Goal: Information Seeking & Learning: Learn about a topic

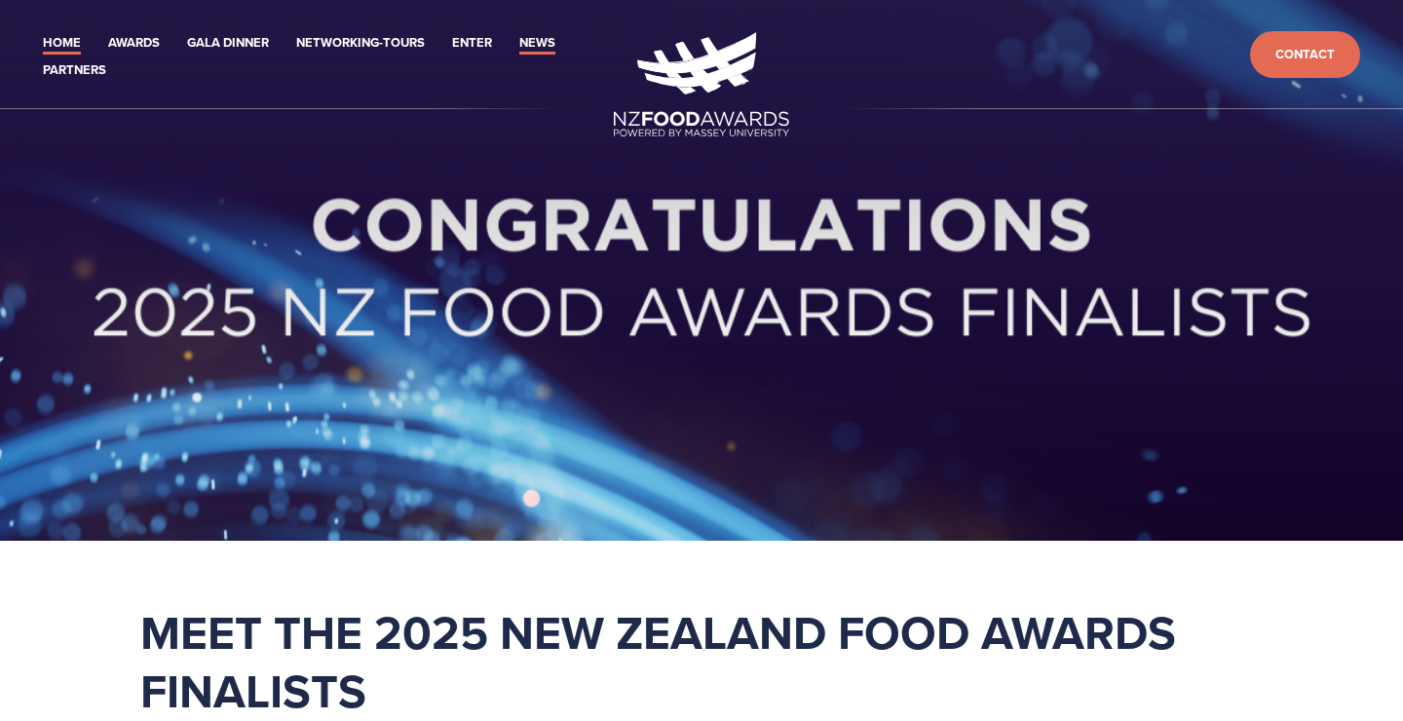
click at [548, 44] on link "News" at bounding box center [537, 43] width 36 height 22
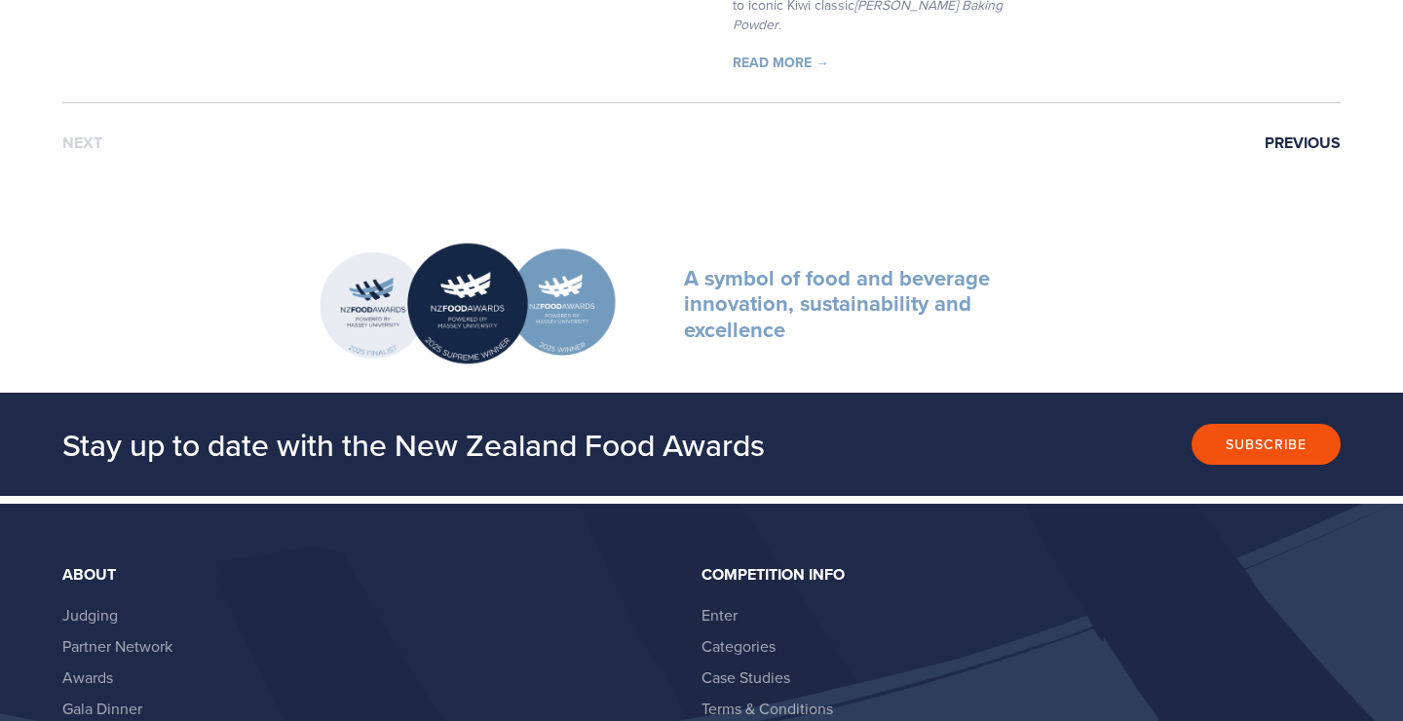
scroll to position [2619, 0]
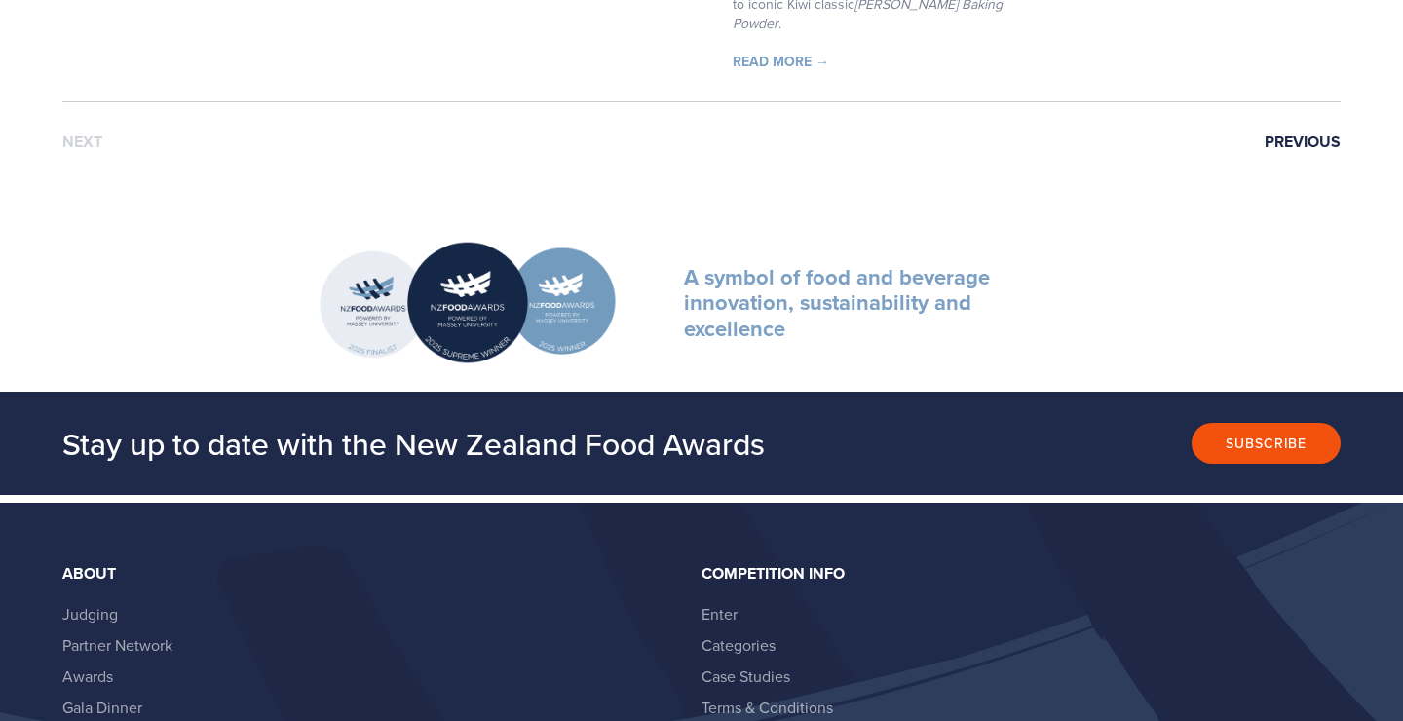
click at [1317, 133] on link "Previous" at bounding box center [1302, 142] width 76 height 18
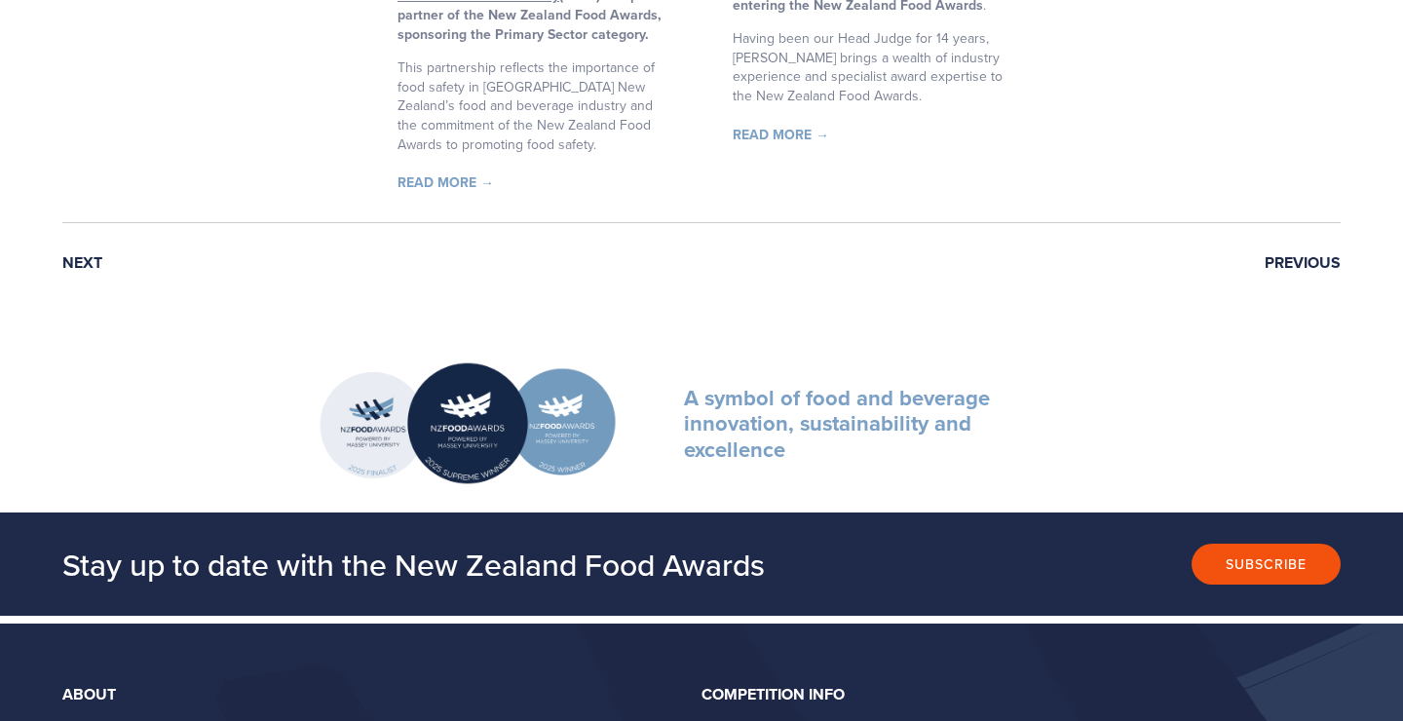
scroll to position [2444, 0]
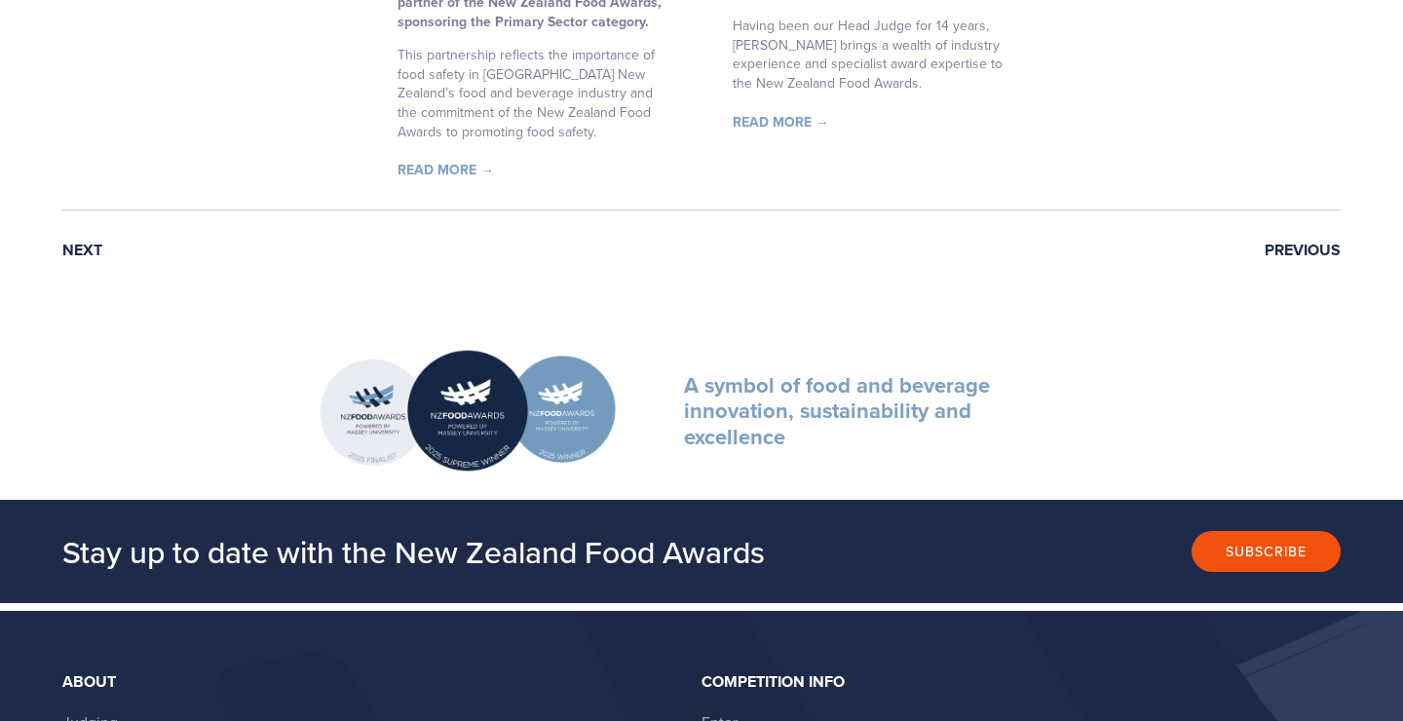
click at [1308, 242] on link "Previous" at bounding box center [1302, 251] width 76 height 18
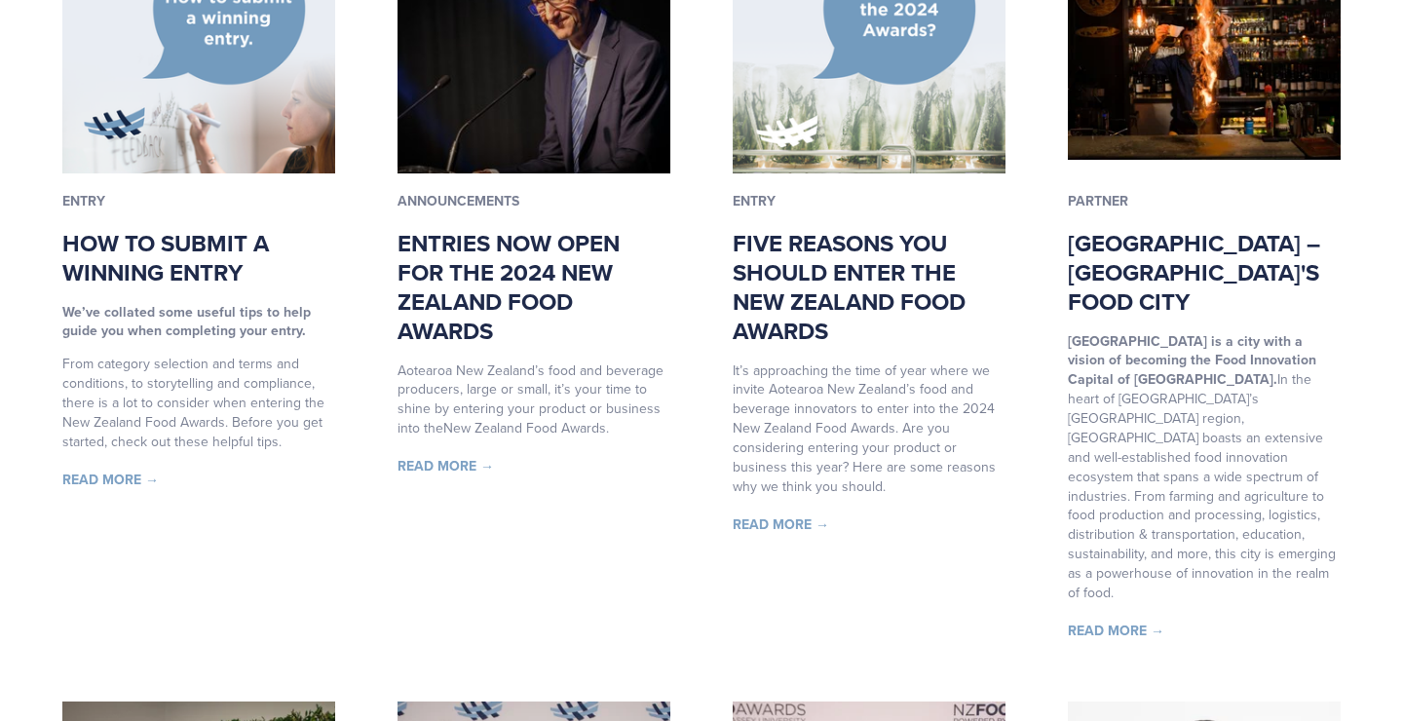
scroll to position [453, 0]
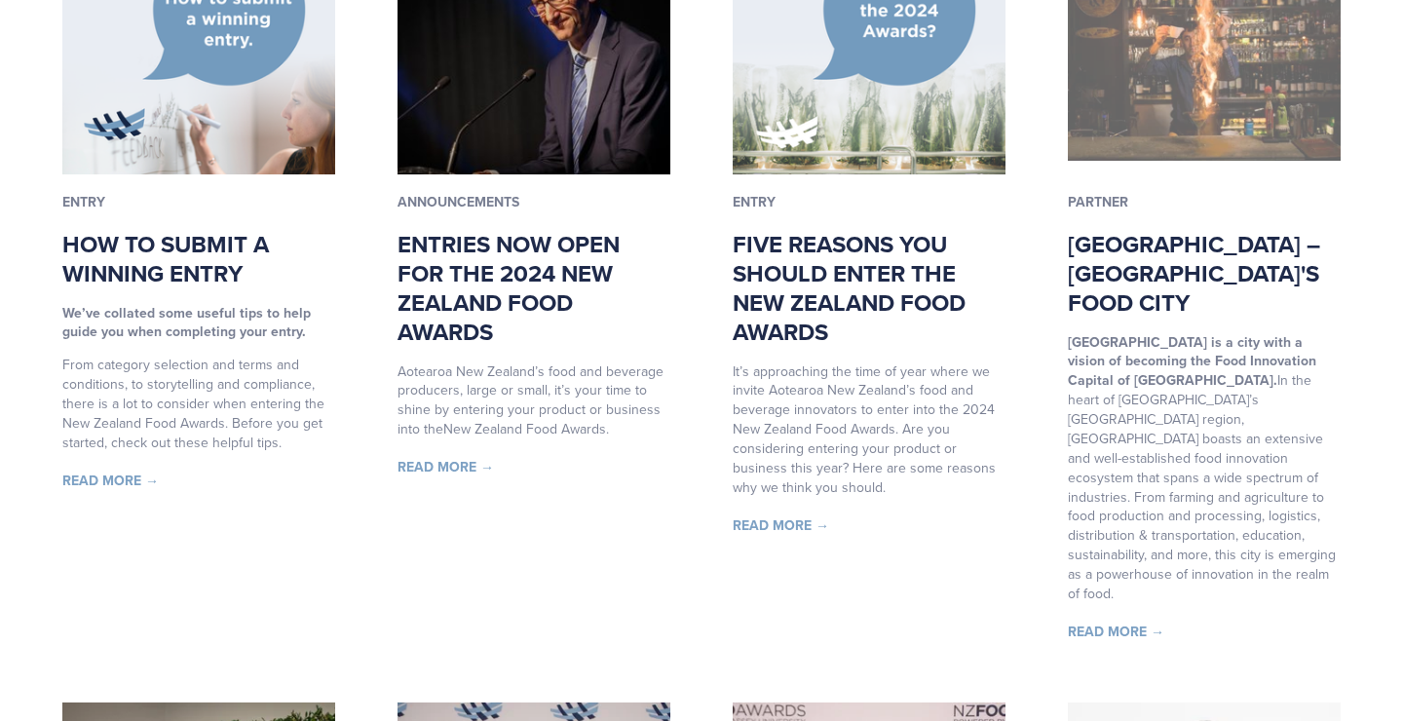
click at [1232, 79] on img at bounding box center [1203, 37] width 273 height 245
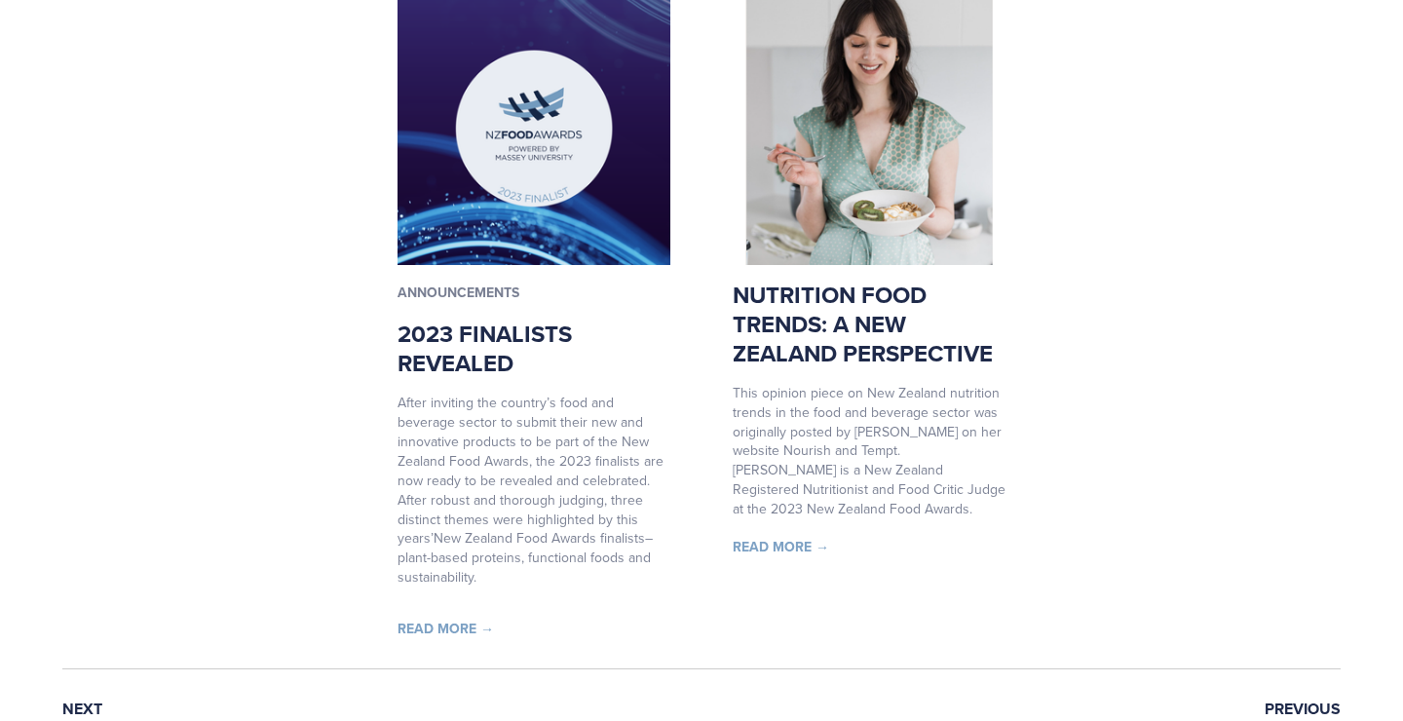
scroll to position [1972, 0]
click at [88, 701] on link "Next" at bounding box center [82, 710] width 40 height 18
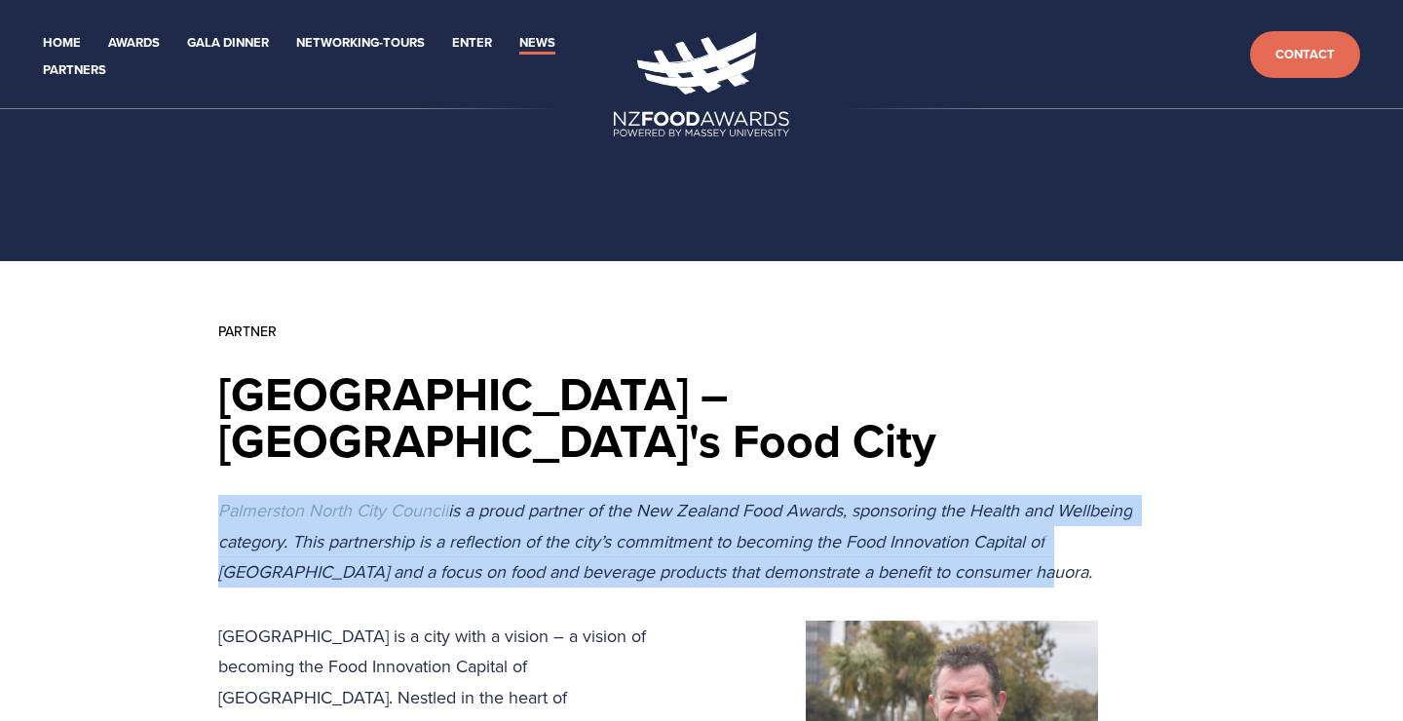
drag, startPoint x: 934, startPoint y: 530, endPoint x: 165, endPoint y: 468, distance: 771.9
copy p "Palmerston North City Council is a proud partner of the New Zealand Food Awards…"
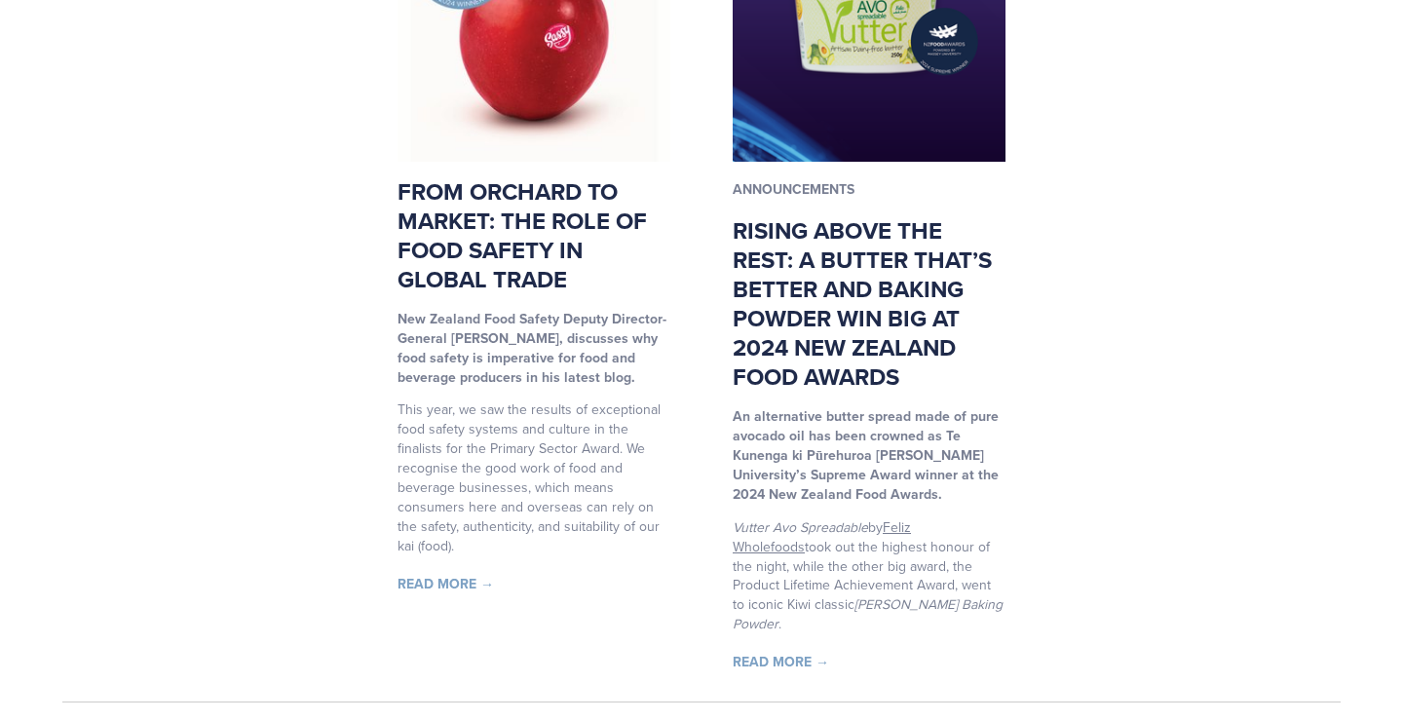
scroll to position [2025, 0]
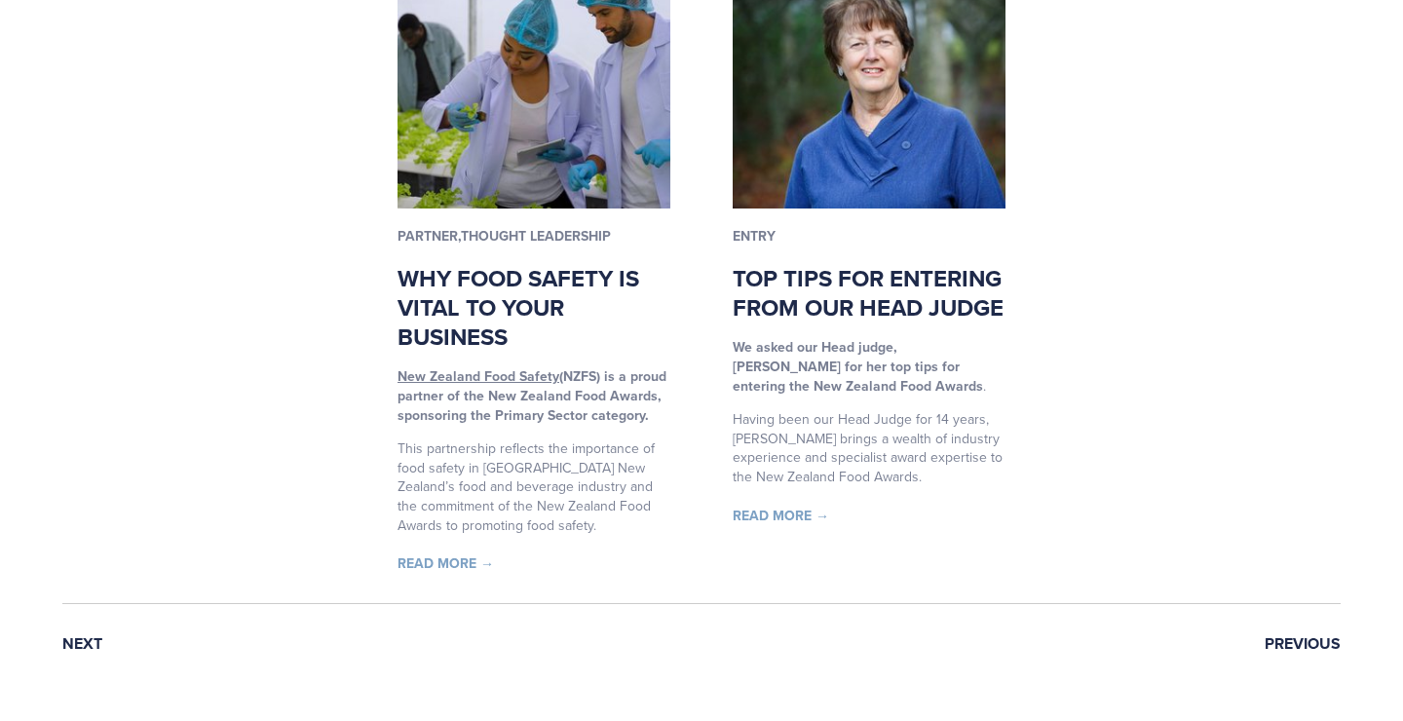
scroll to position [2057, 0]
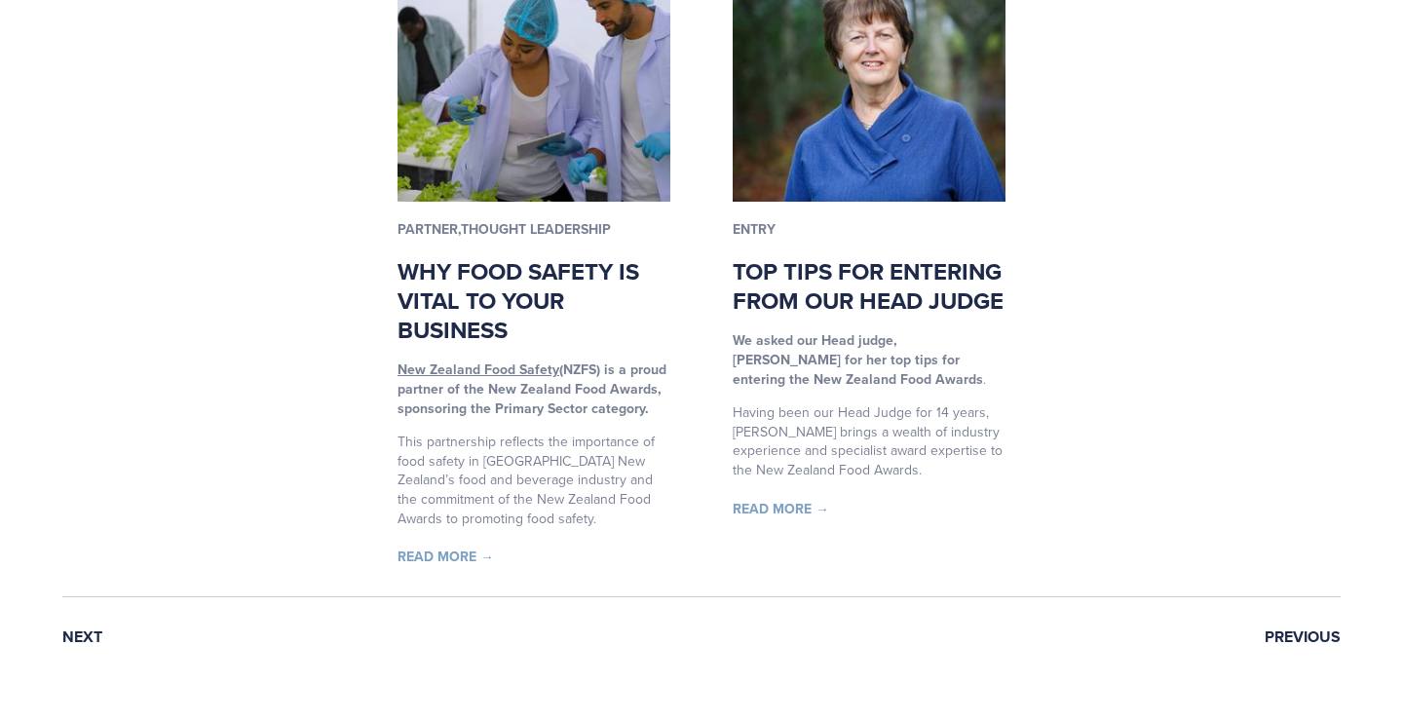
click at [1309, 628] on link "Previous" at bounding box center [1302, 637] width 76 height 18
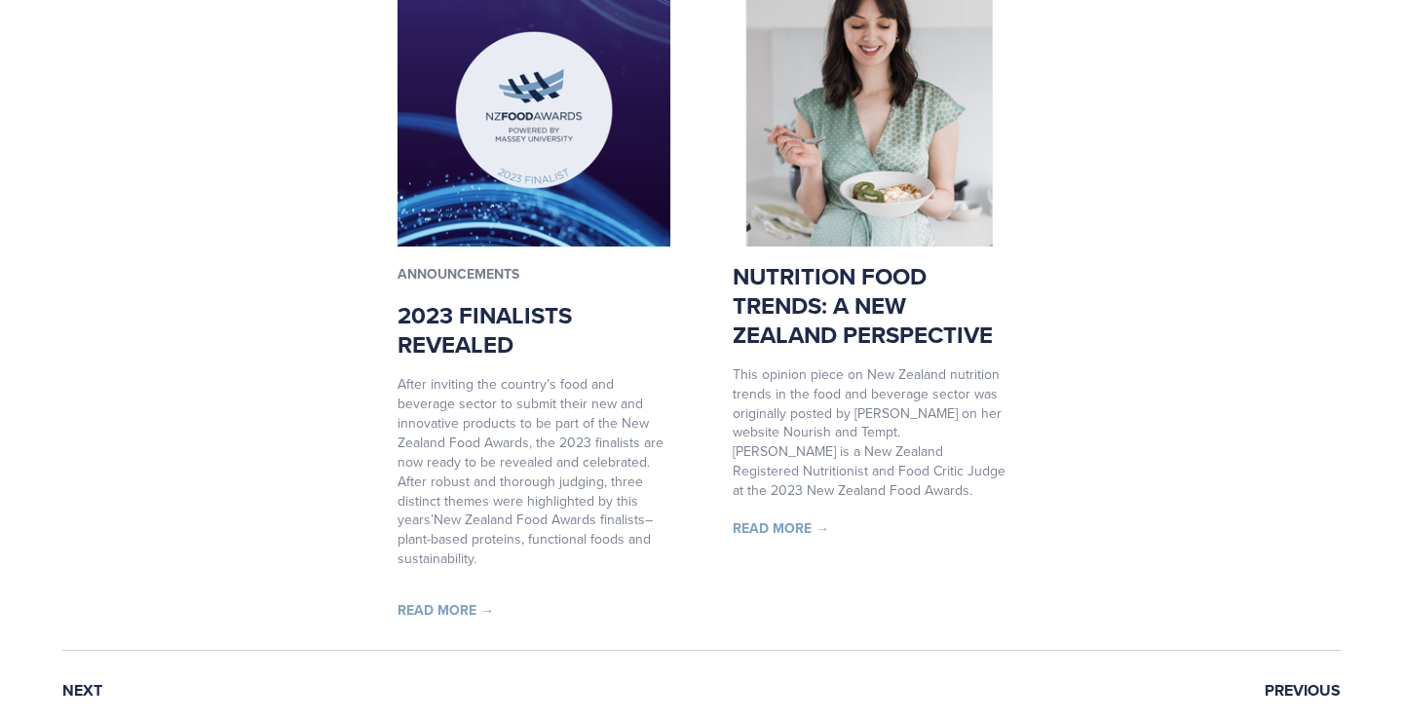
scroll to position [1996, 0]
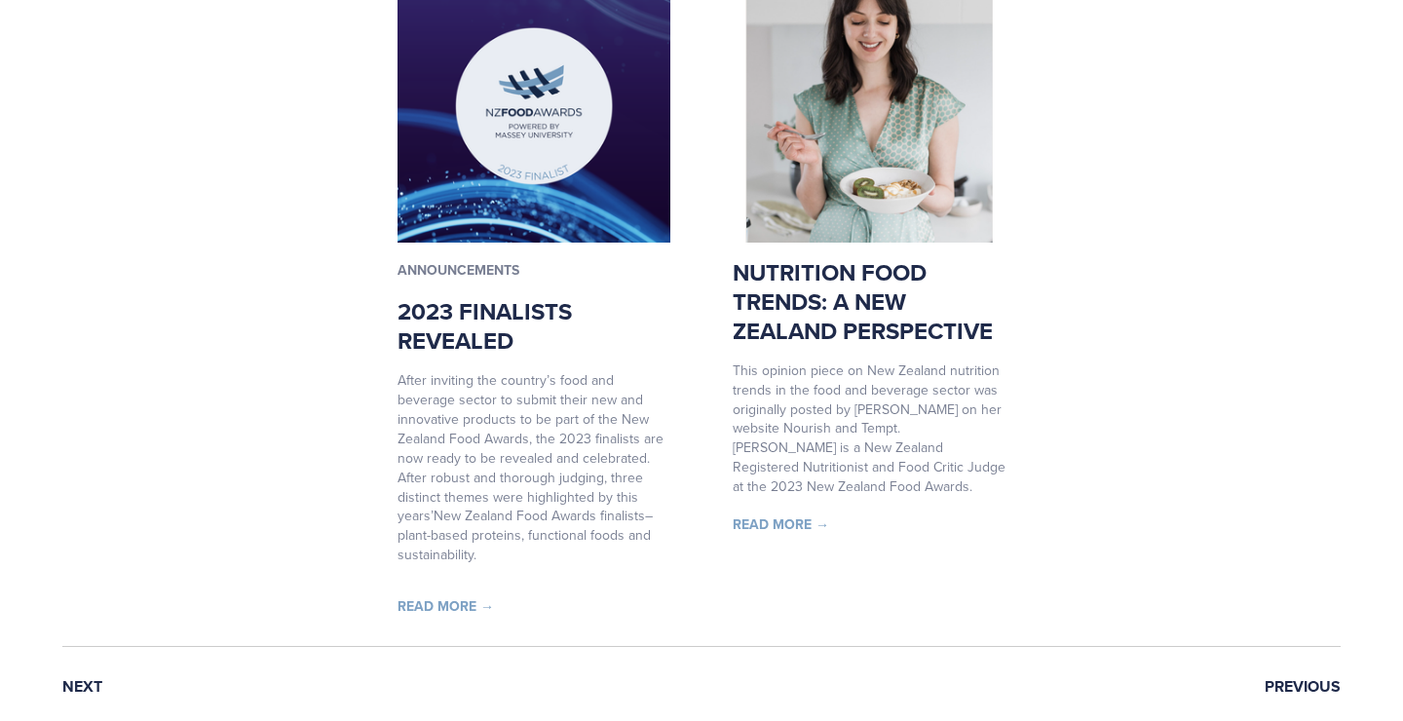
click at [1283, 678] on link "Previous" at bounding box center [1302, 687] width 76 height 18
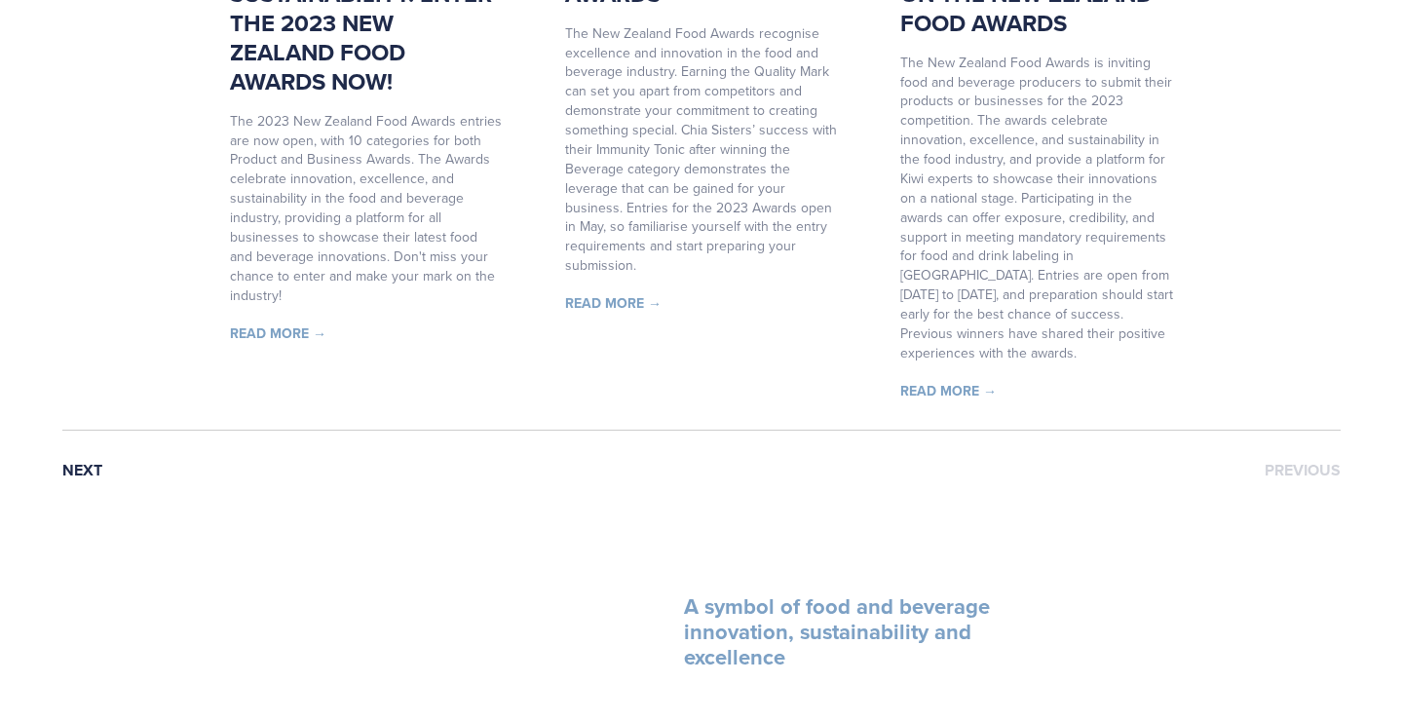
scroll to position [1606, 0]
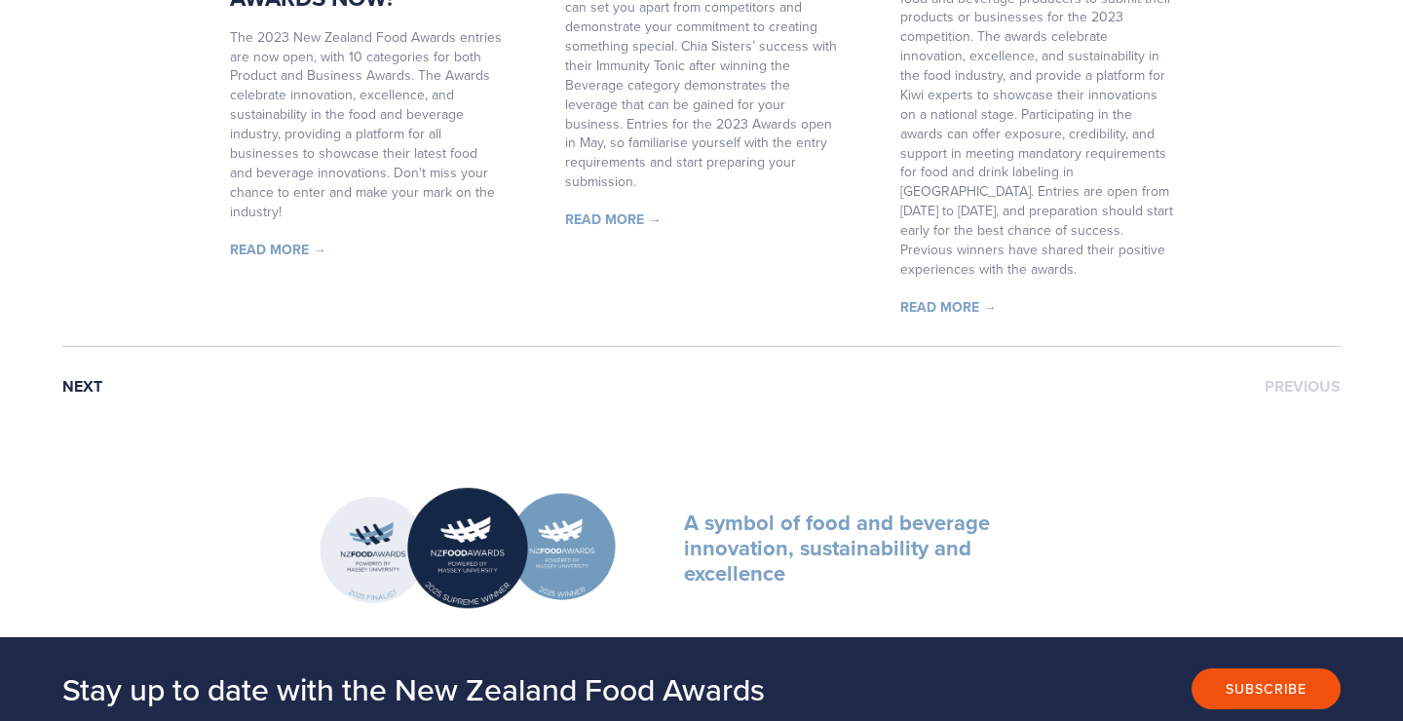
click at [75, 378] on link "Next" at bounding box center [82, 387] width 40 height 18
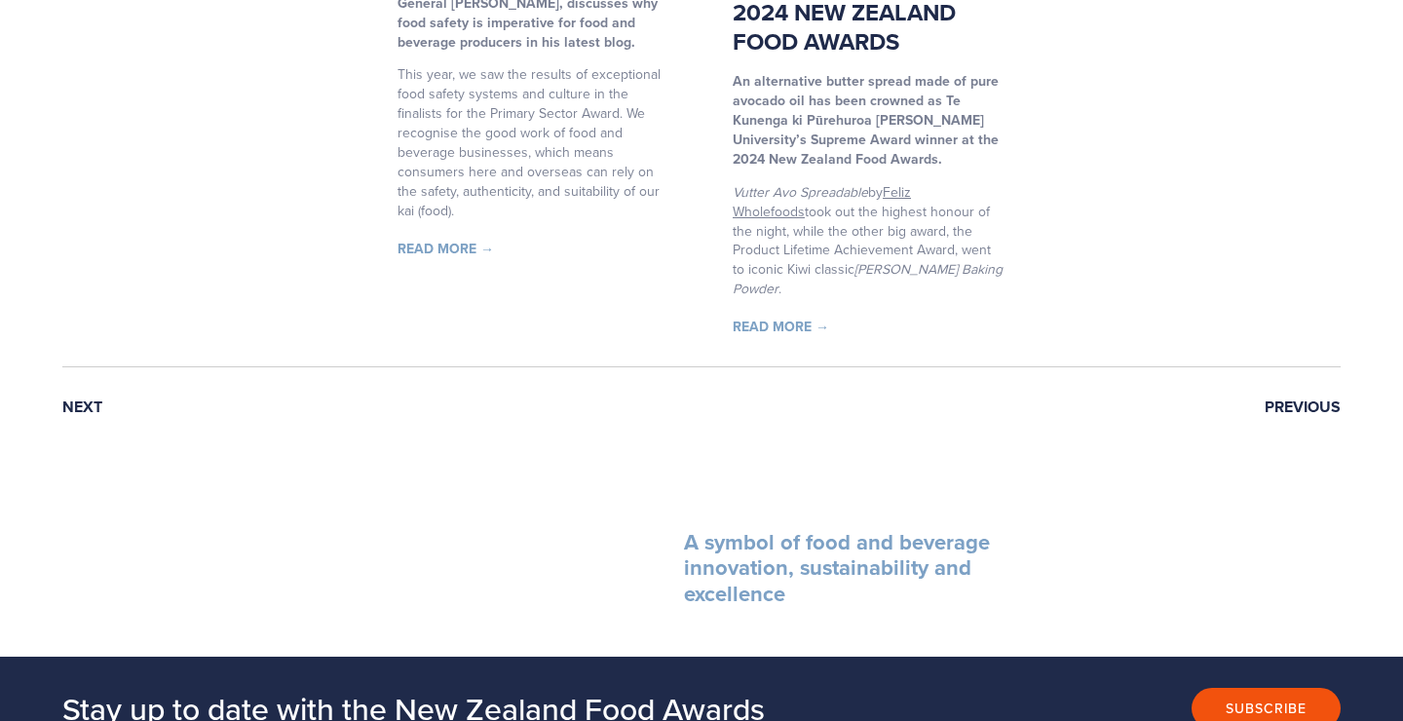
scroll to position [2357, 0]
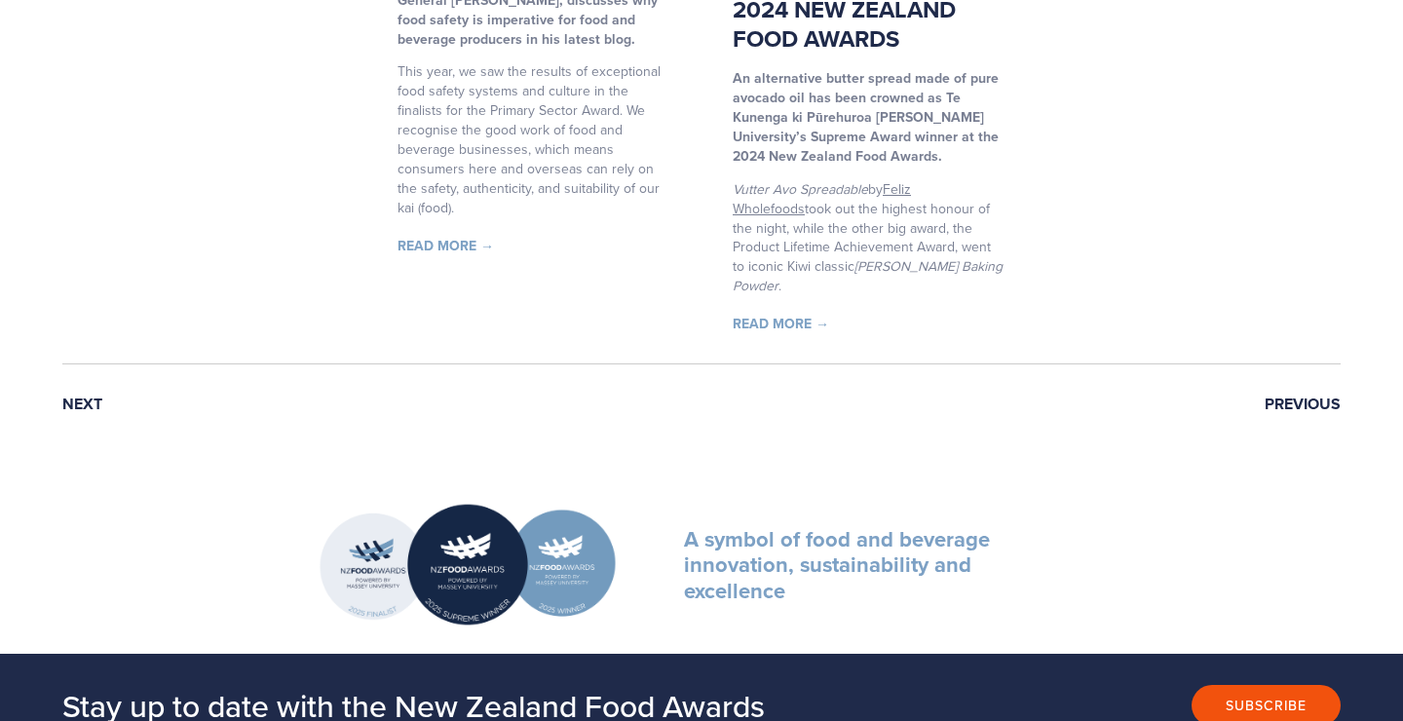
click at [83, 395] on link "Next" at bounding box center [82, 404] width 40 height 18
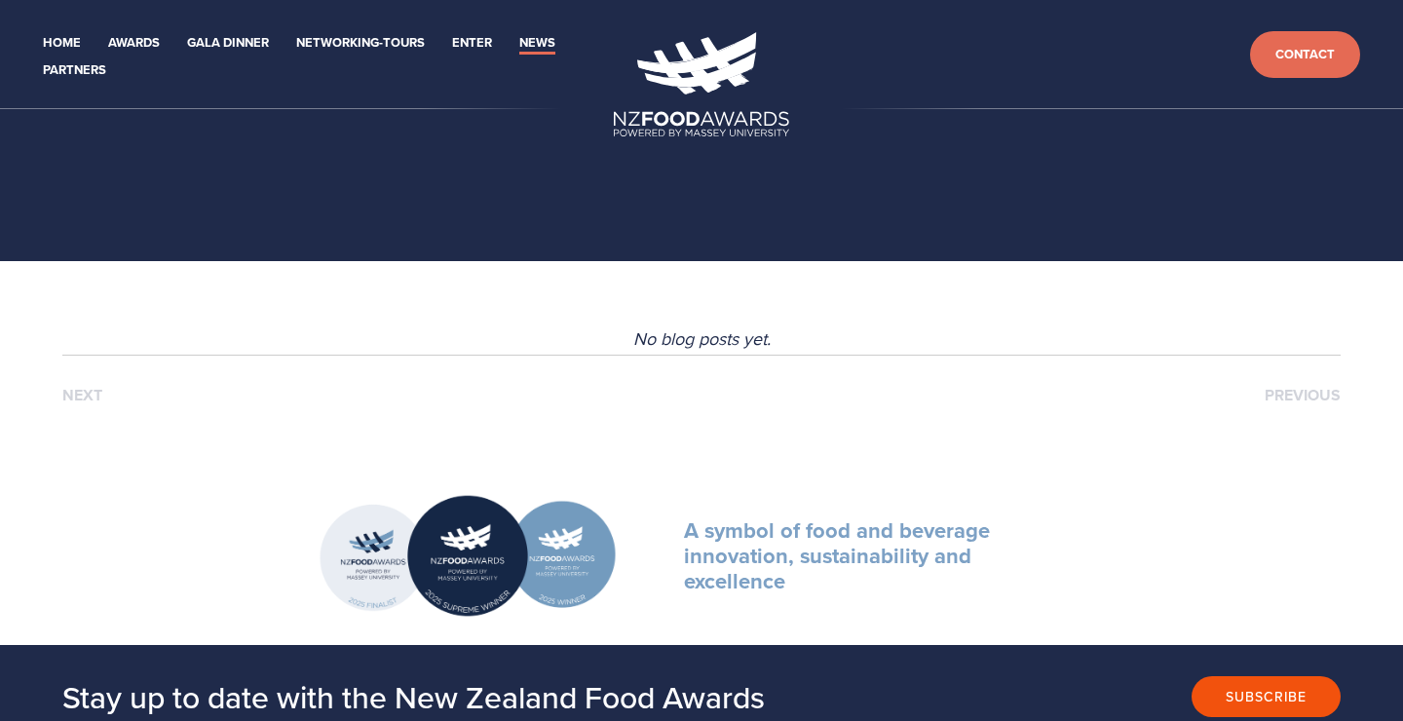
click at [551, 49] on link "News" at bounding box center [537, 43] width 36 height 22
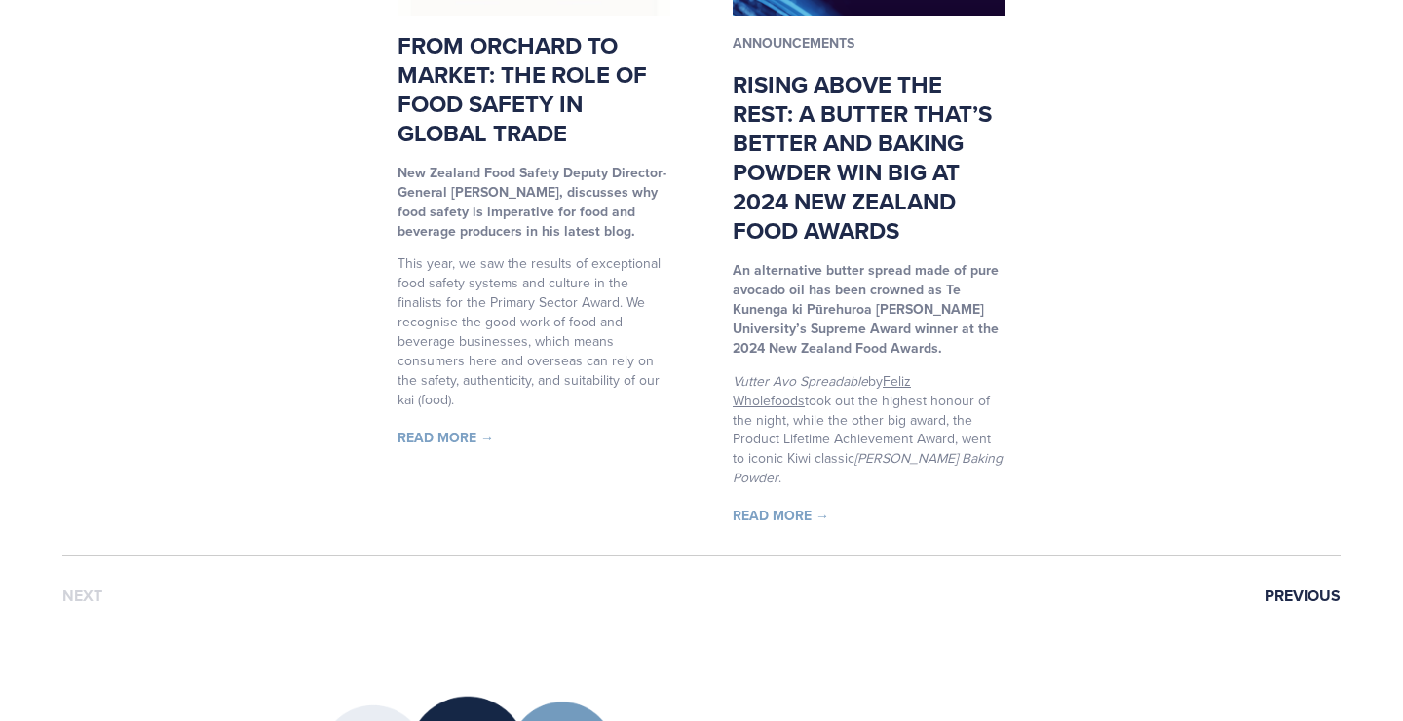
scroll to position [2171, 1]
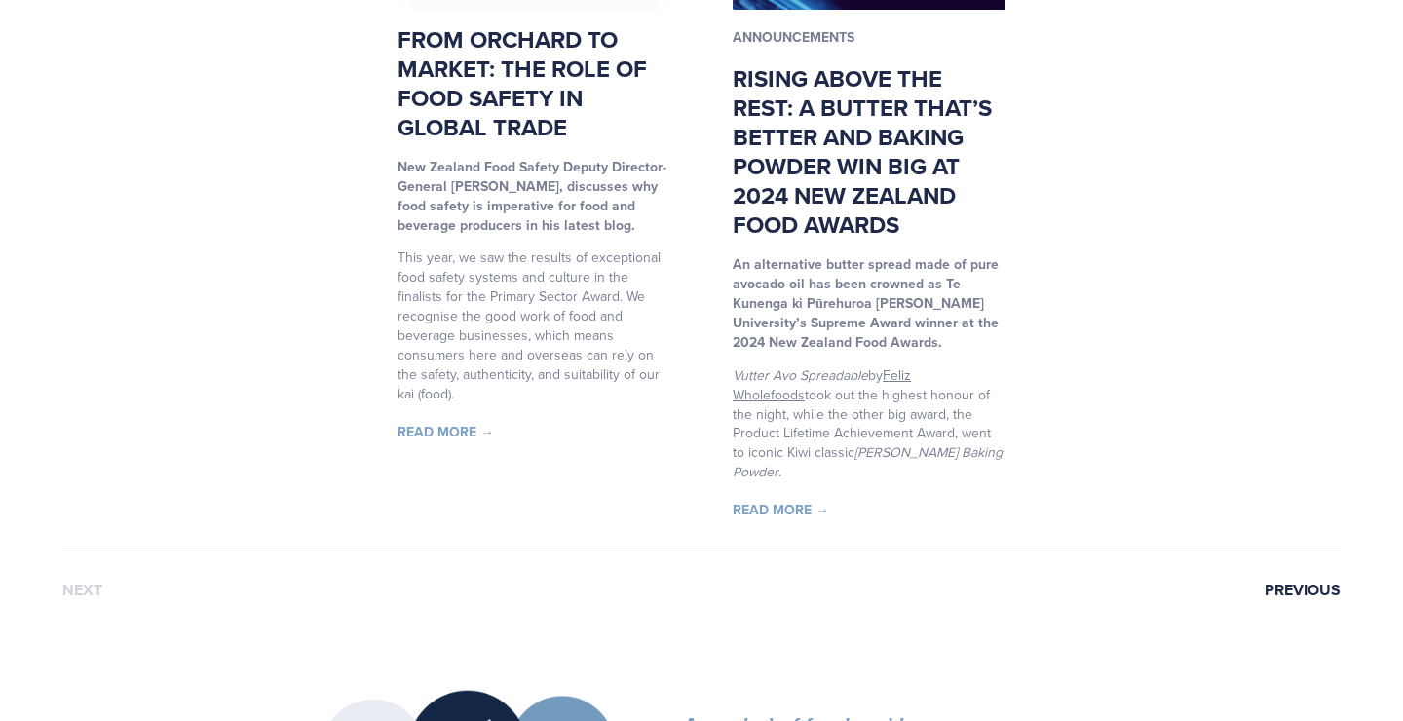
click at [1321, 581] on link "Previous" at bounding box center [1302, 590] width 76 height 18
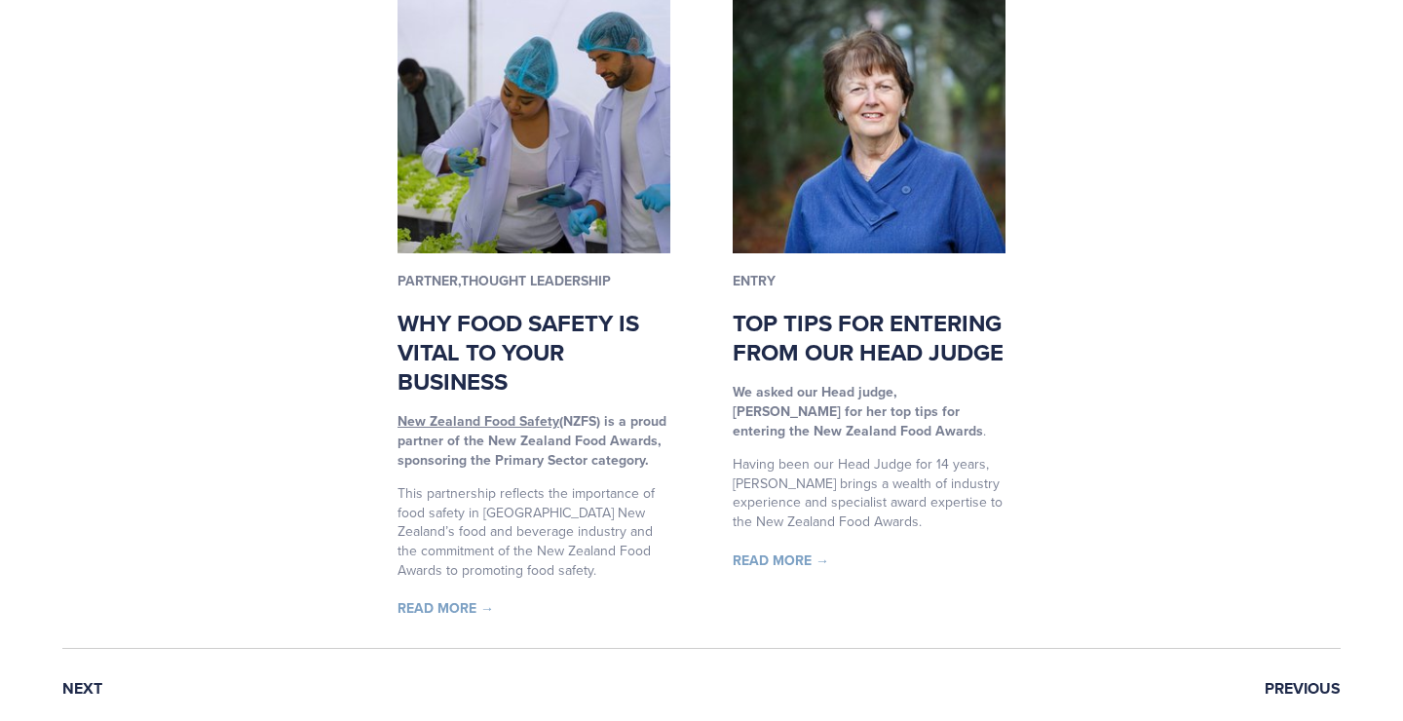
scroll to position [2005, 0]
click at [1332, 680] on link "Previous" at bounding box center [1302, 689] width 76 height 18
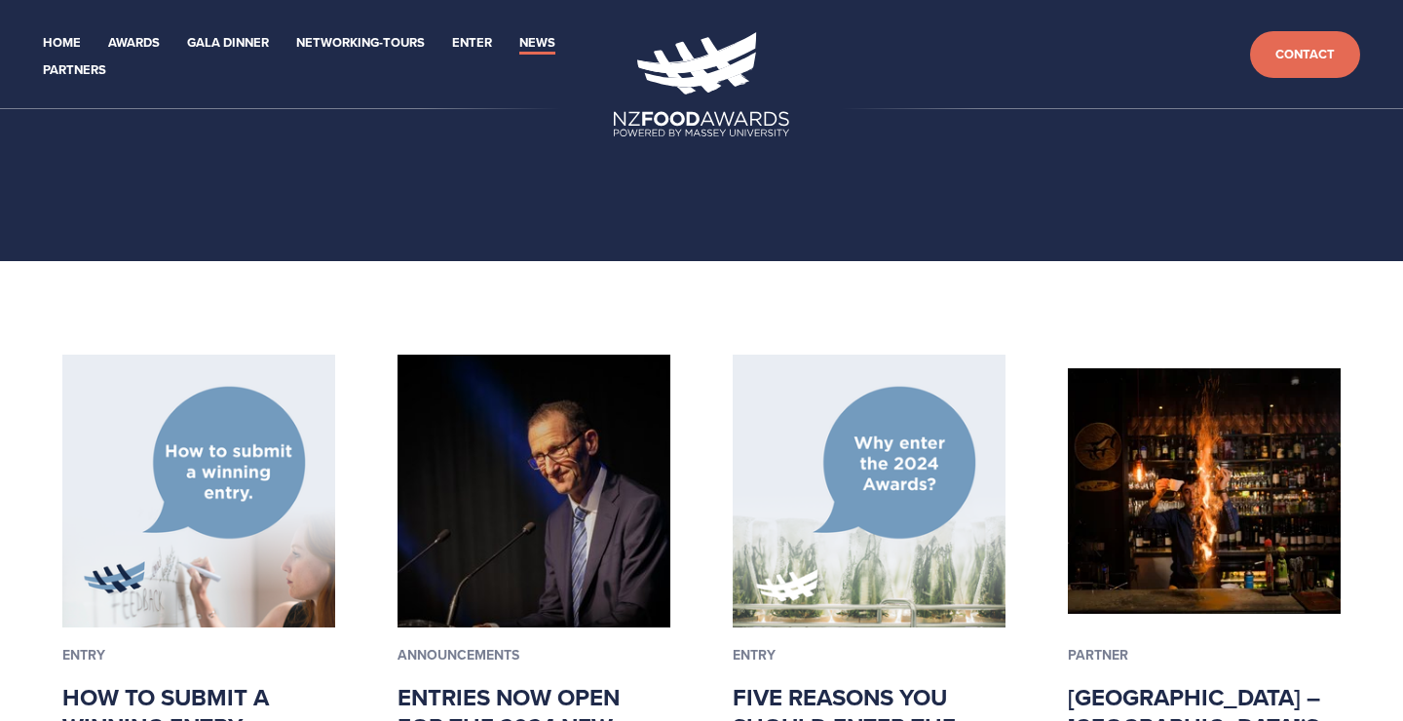
click at [541, 46] on link "News" at bounding box center [537, 43] width 36 height 22
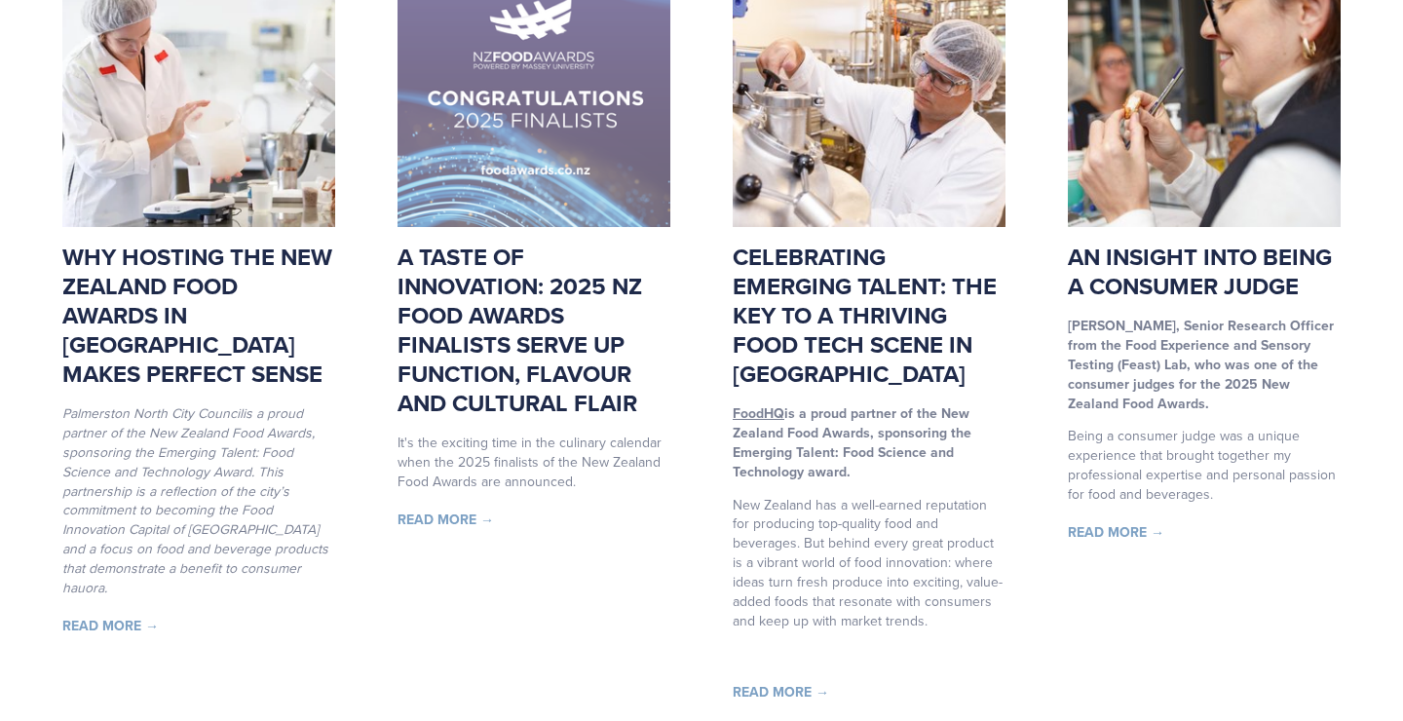
scroll to position [421, 0]
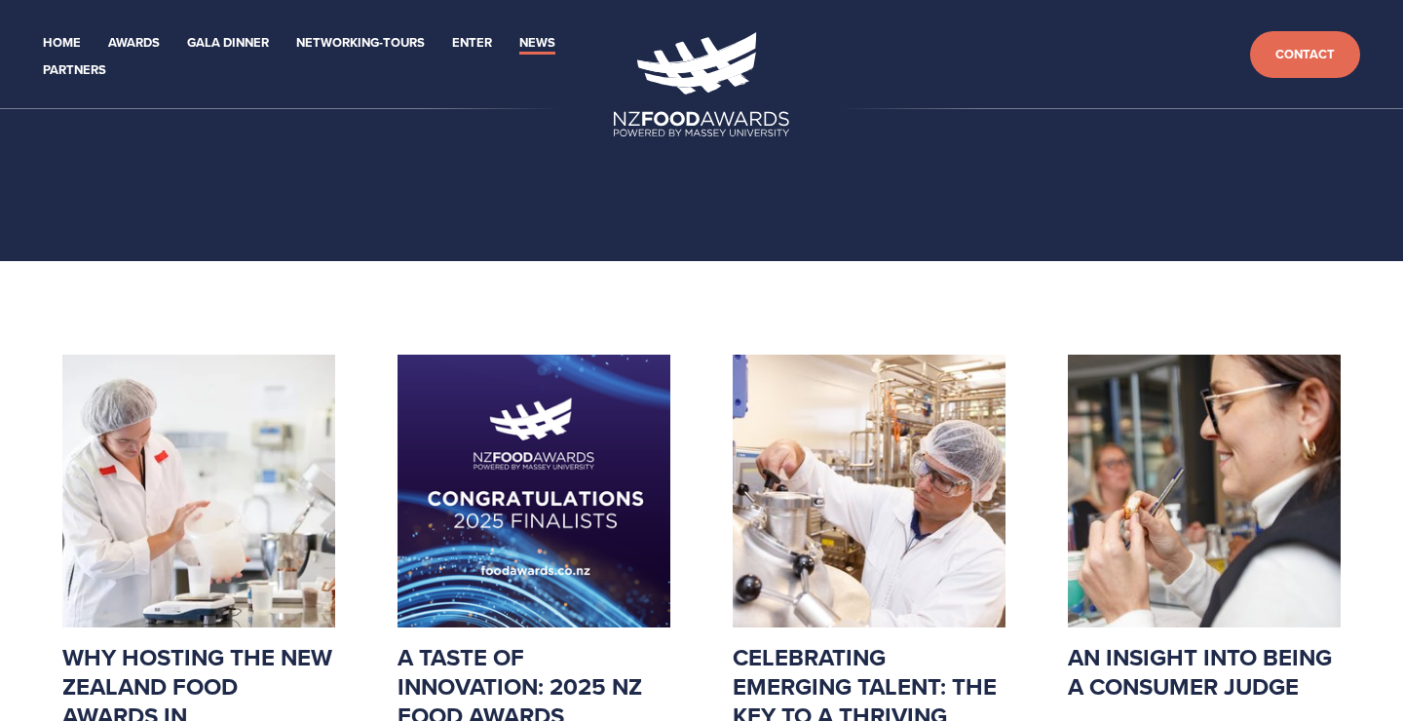
scroll to position [421, 0]
